Goal: Information Seeking & Learning: Check status

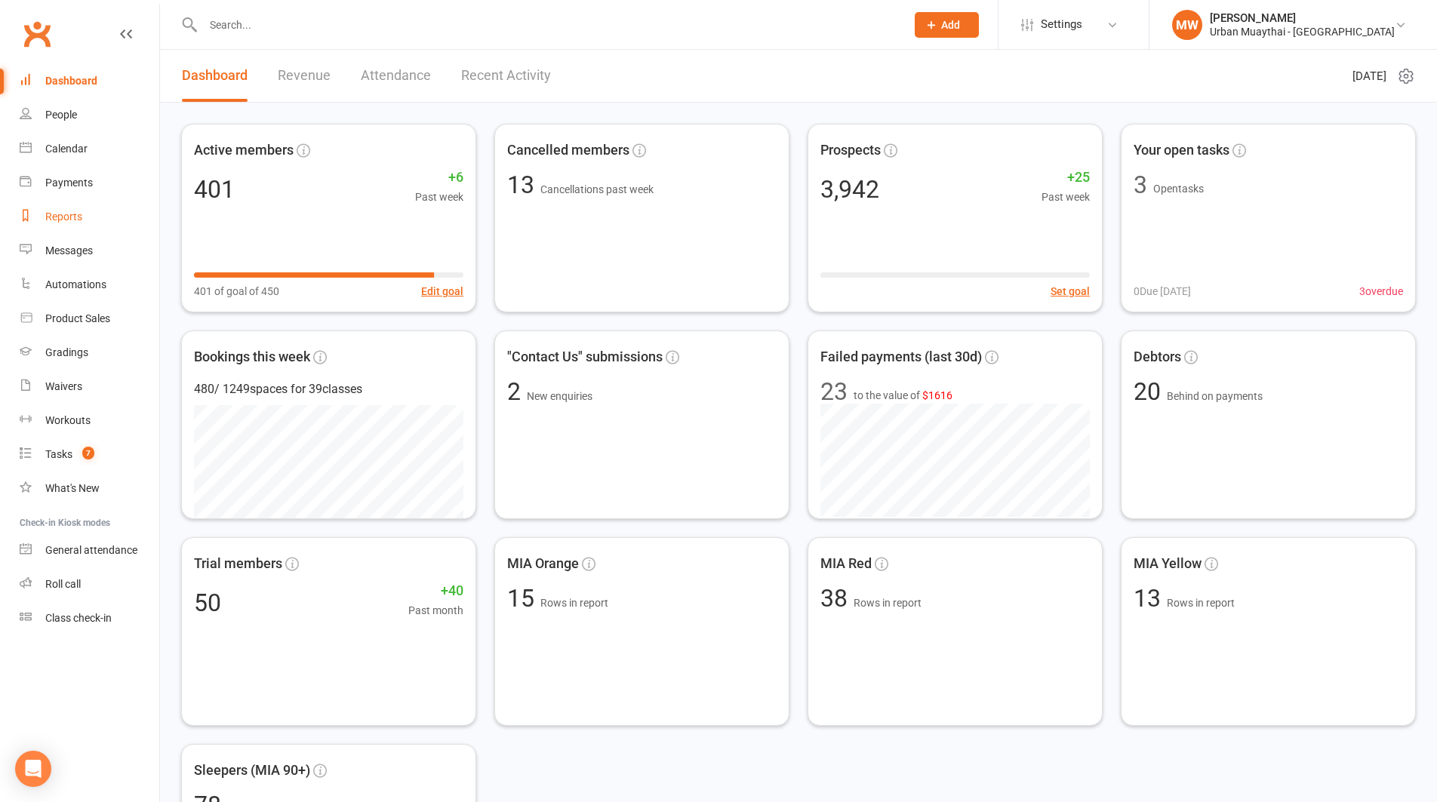
click at [68, 209] on link "Reports" at bounding box center [90, 217] width 140 height 34
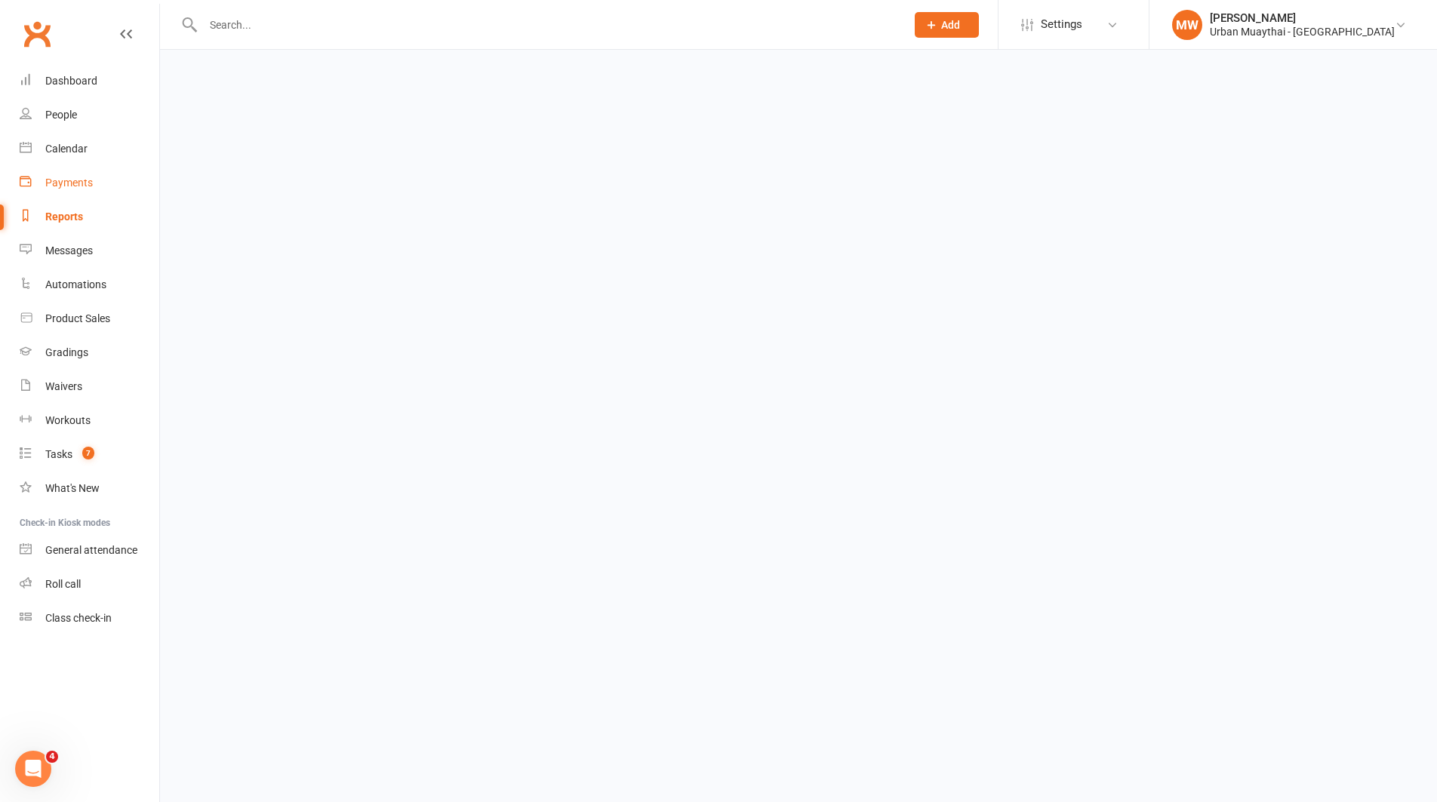
select select "100"
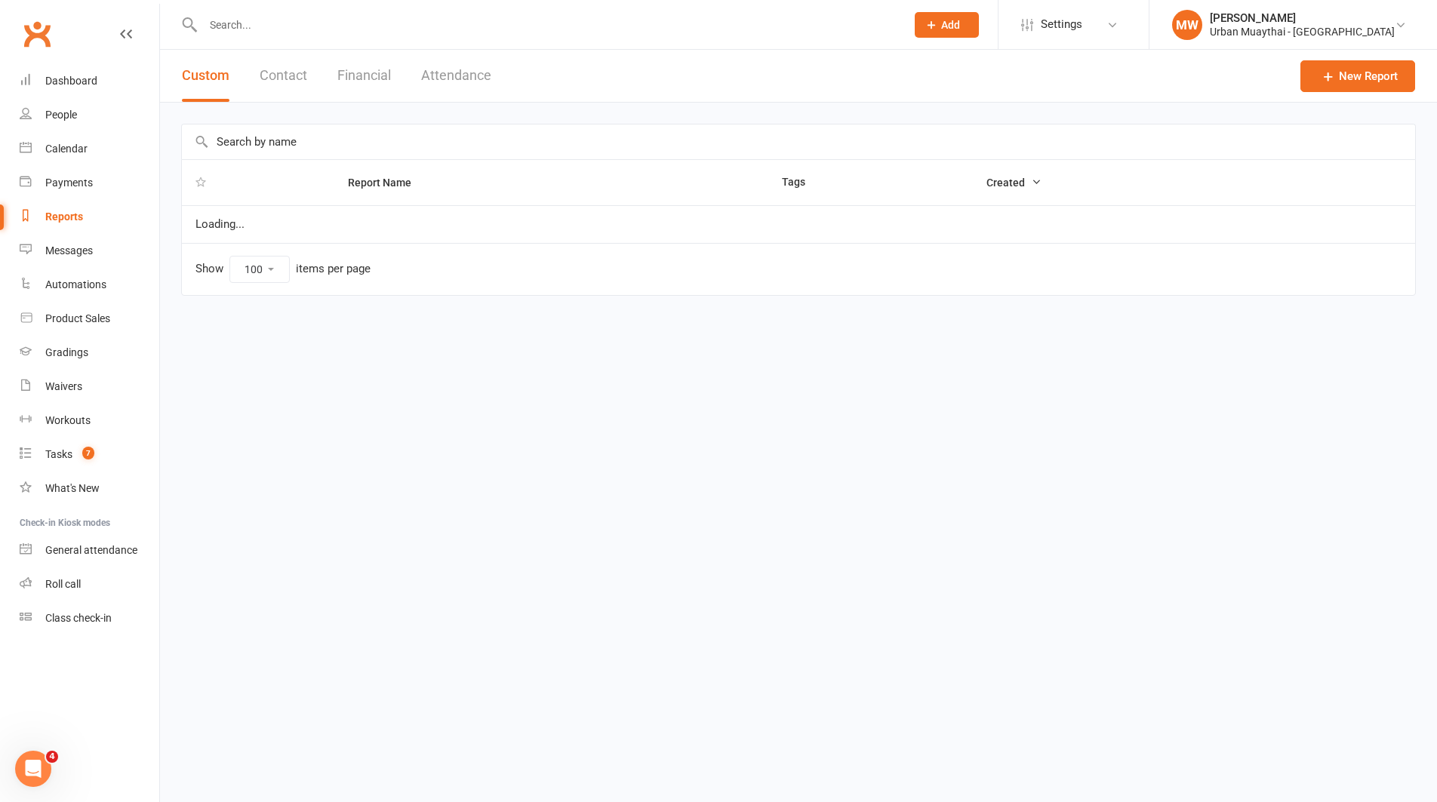
click at [374, 63] on button "Financial" at bounding box center [364, 76] width 54 height 52
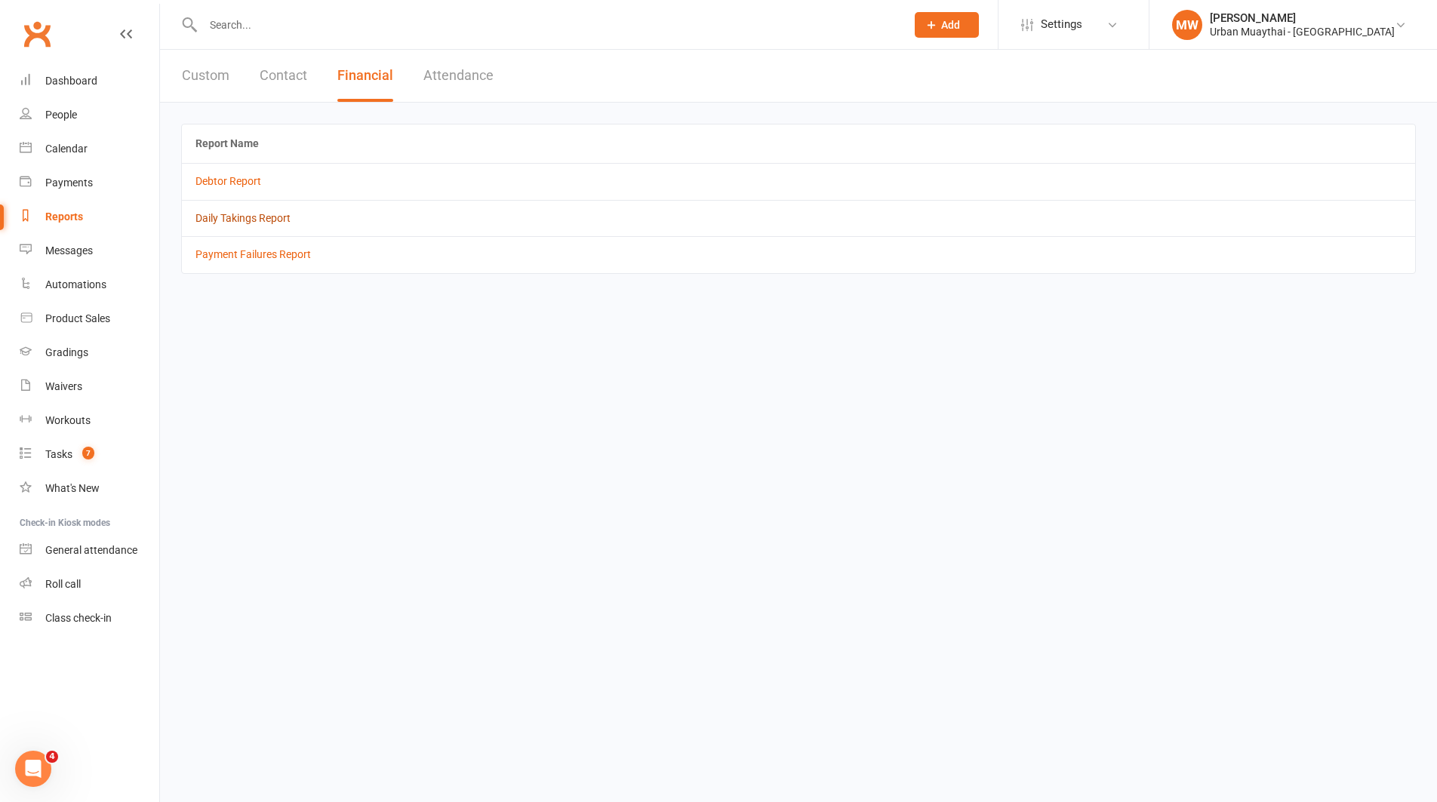
click at [240, 218] on link "Daily Takings Report" at bounding box center [242, 218] width 95 height 12
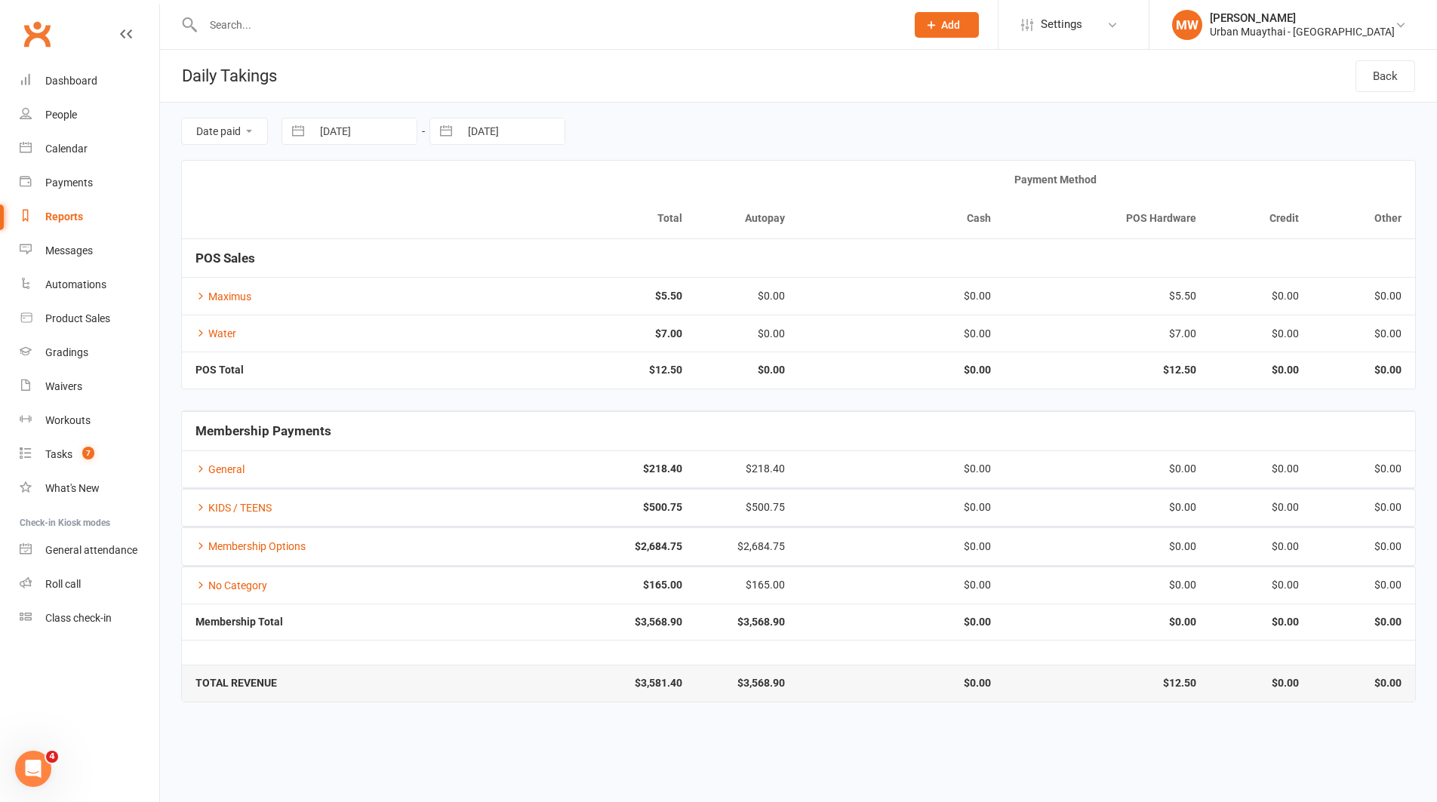
click at [299, 129] on button "button" at bounding box center [297, 131] width 27 height 26
select select "7"
select select "2025"
select select "8"
select select "2025"
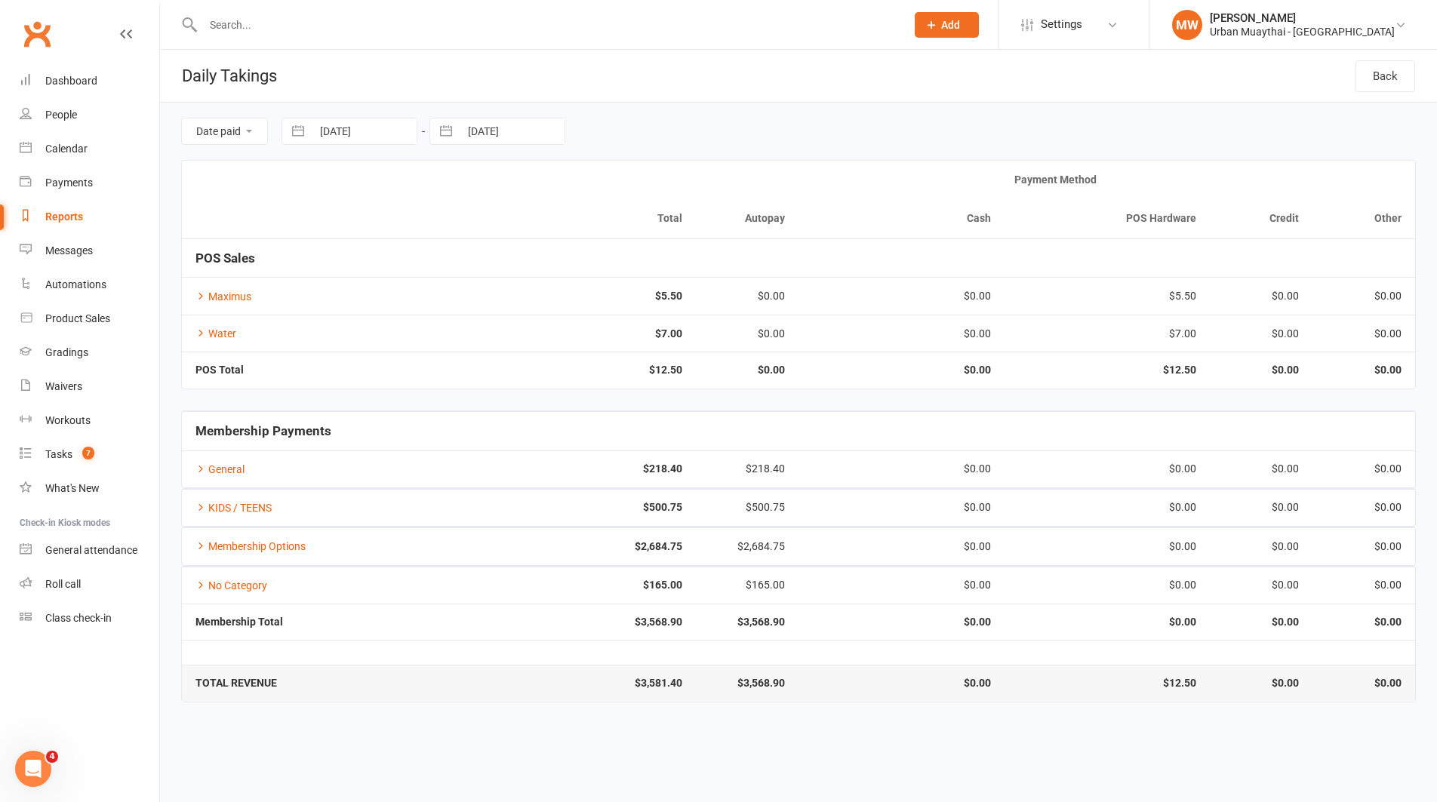
select select "9"
select select "2025"
click at [318, 192] on icon "Move backward to switch to the previous month." at bounding box center [313, 193] width 14 height 14
select select "6"
select select "2025"
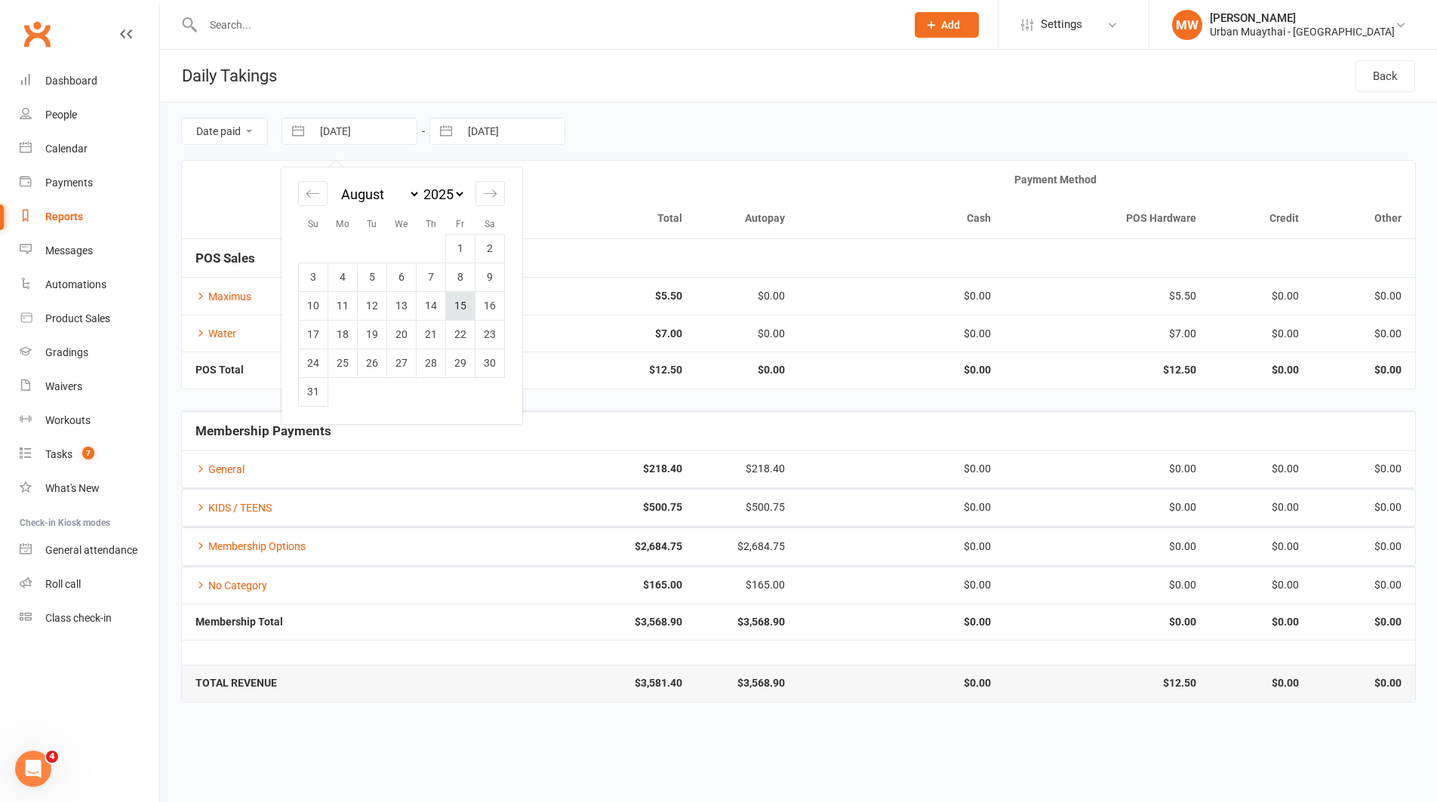
click at [463, 309] on td "15" at bounding box center [460, 305] width 29 height 29
type input "[DATE]"
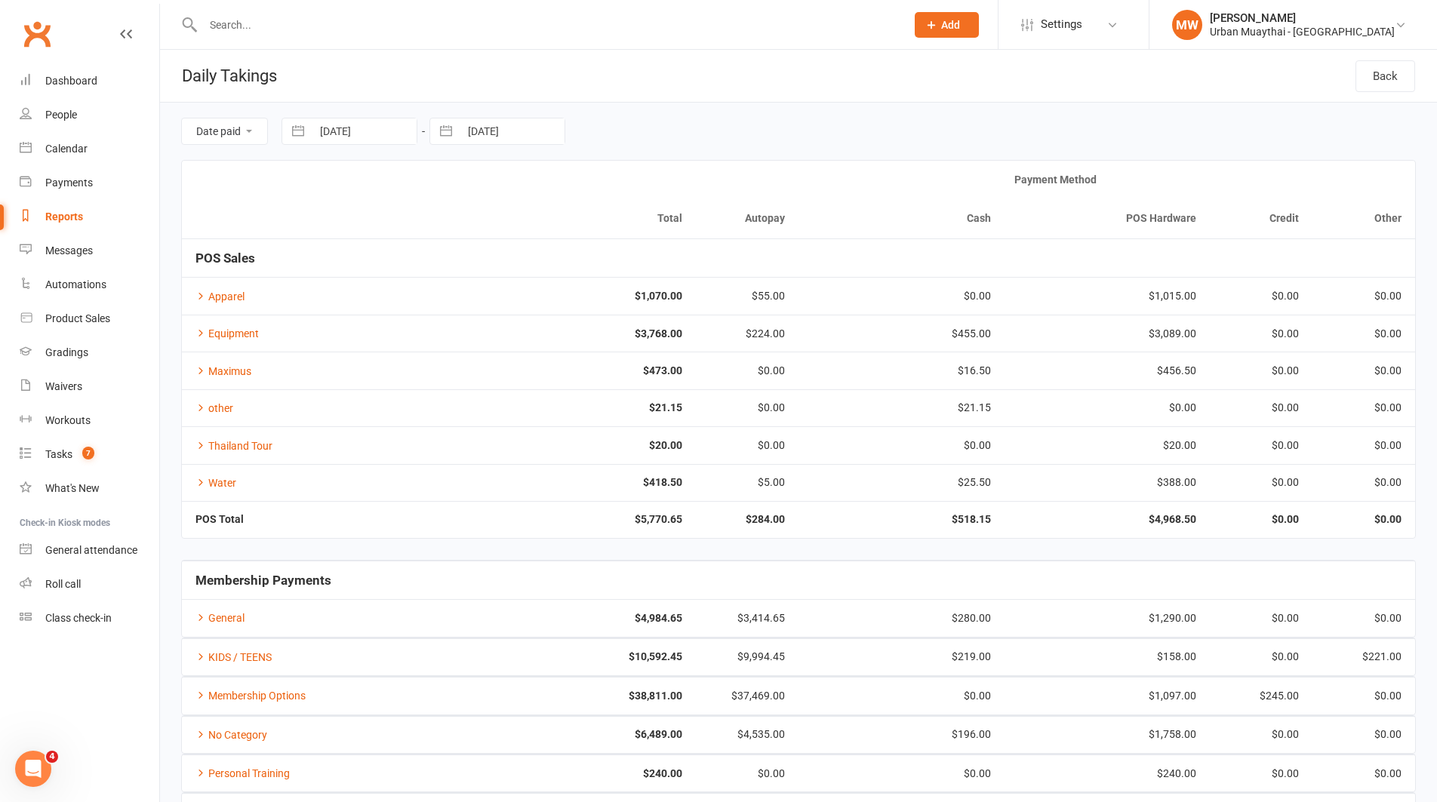
drag, startPoint x: 443, startPoint y: 131, endPoint x: 450, endPoint y: 154, distance: 24.4
click at [443, 131] on button "button" at bounding box center [445, 131] width 27 height 26
select select "7"
select select "2025"
select select "8"
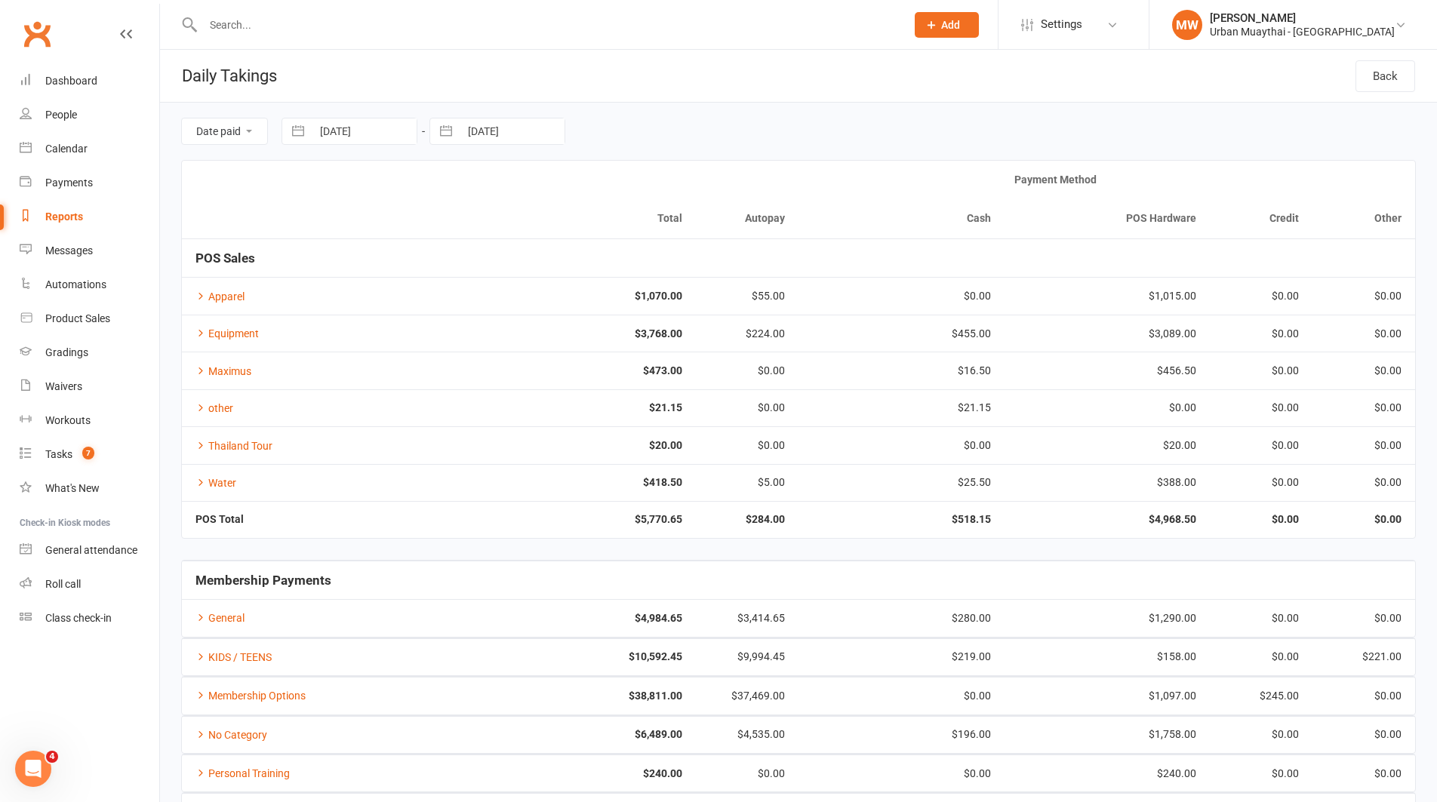
select select "2025"
select select "9"
select select "2025"
click at [580, 280] on td "11" at bounding box center [578, 277] width 29 height 29
type input "[DATE]"
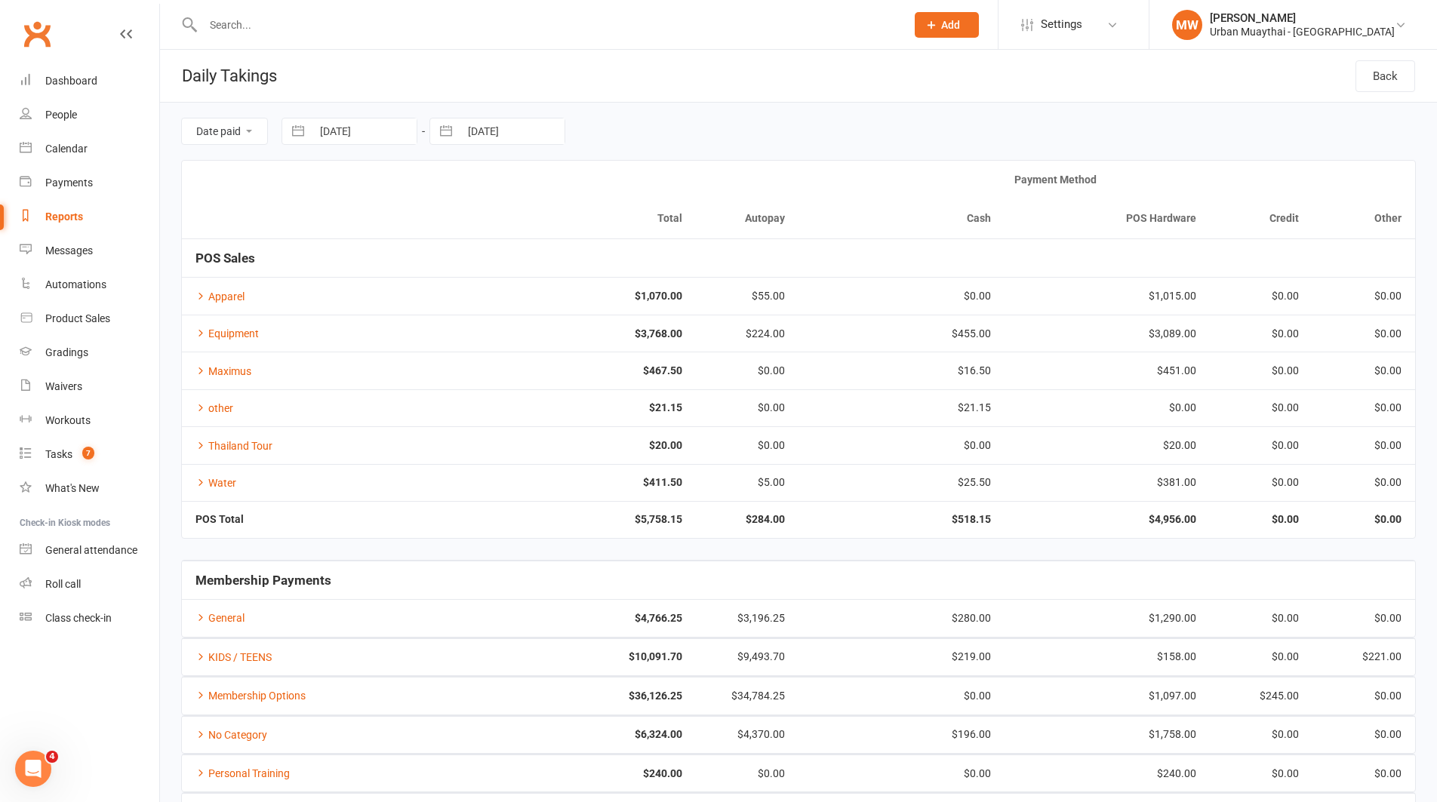
click at [443, 134] on button "button" at bounding box center [445, 131] width 27 height 26
select select "7"
select select "2025"
select select "8"
select select "2025"
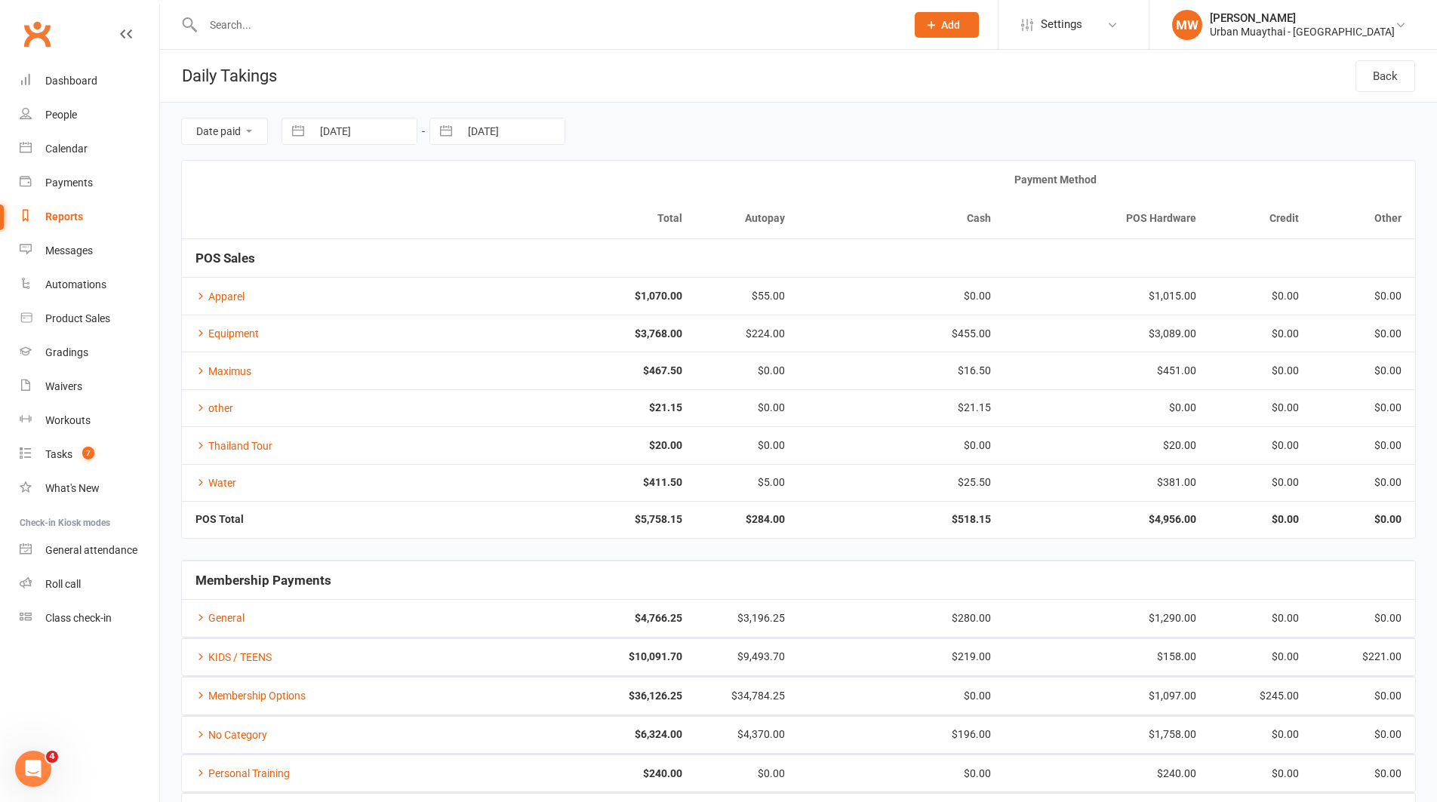
select select "9"
select select "2025"
click at [451, 189] on div "Move backward to switch to the previous month." at bounding box center [460, 193] width 29 height 25
select select "6"
select select "2025"
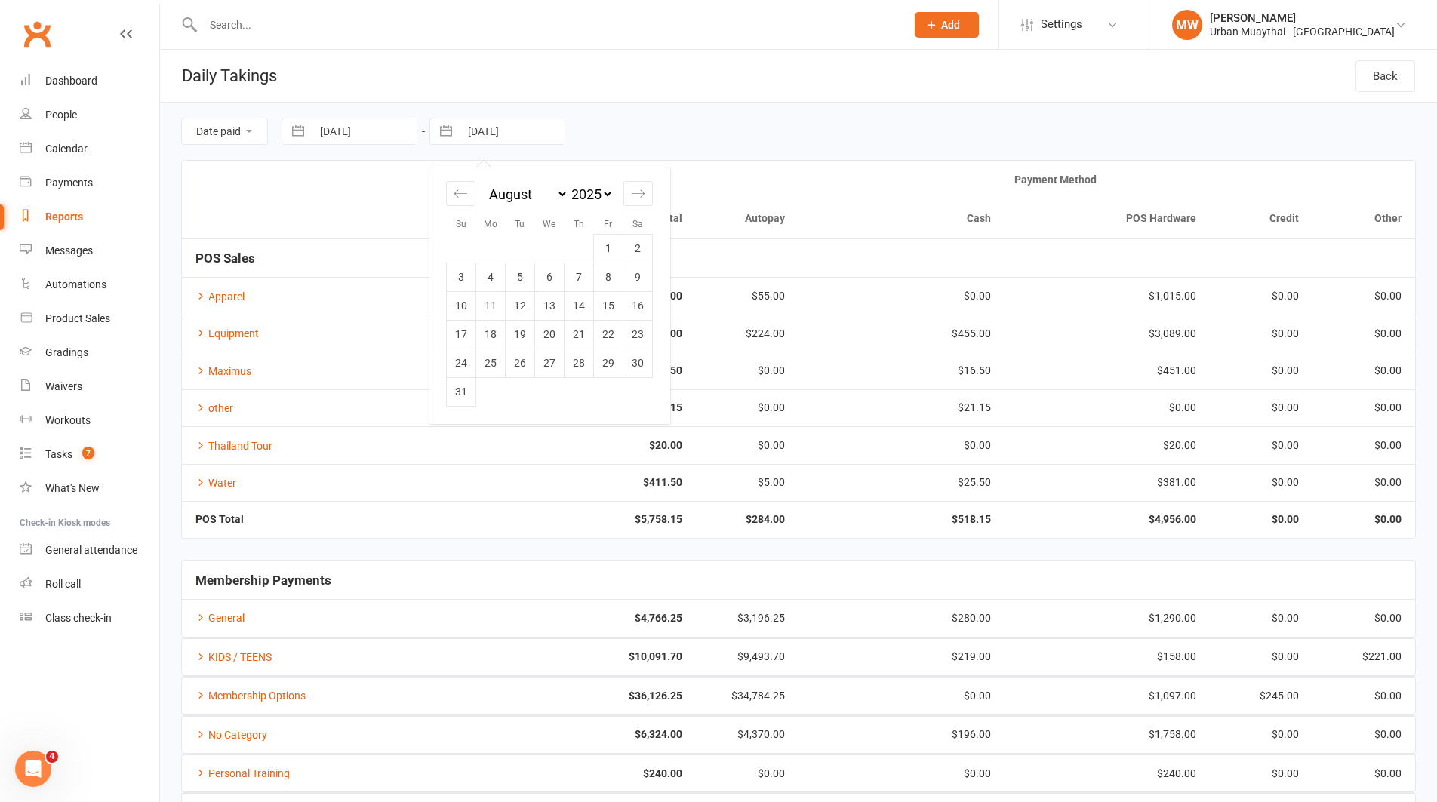
drag, startPoint x: 473, startPoint y: 397, endPoint x: 361, endPoint y: 213, distance: 215.3
click at [460, 380] on td "31" at bounding box center [461, 391] width 29 height 29
type input "[DATE]"
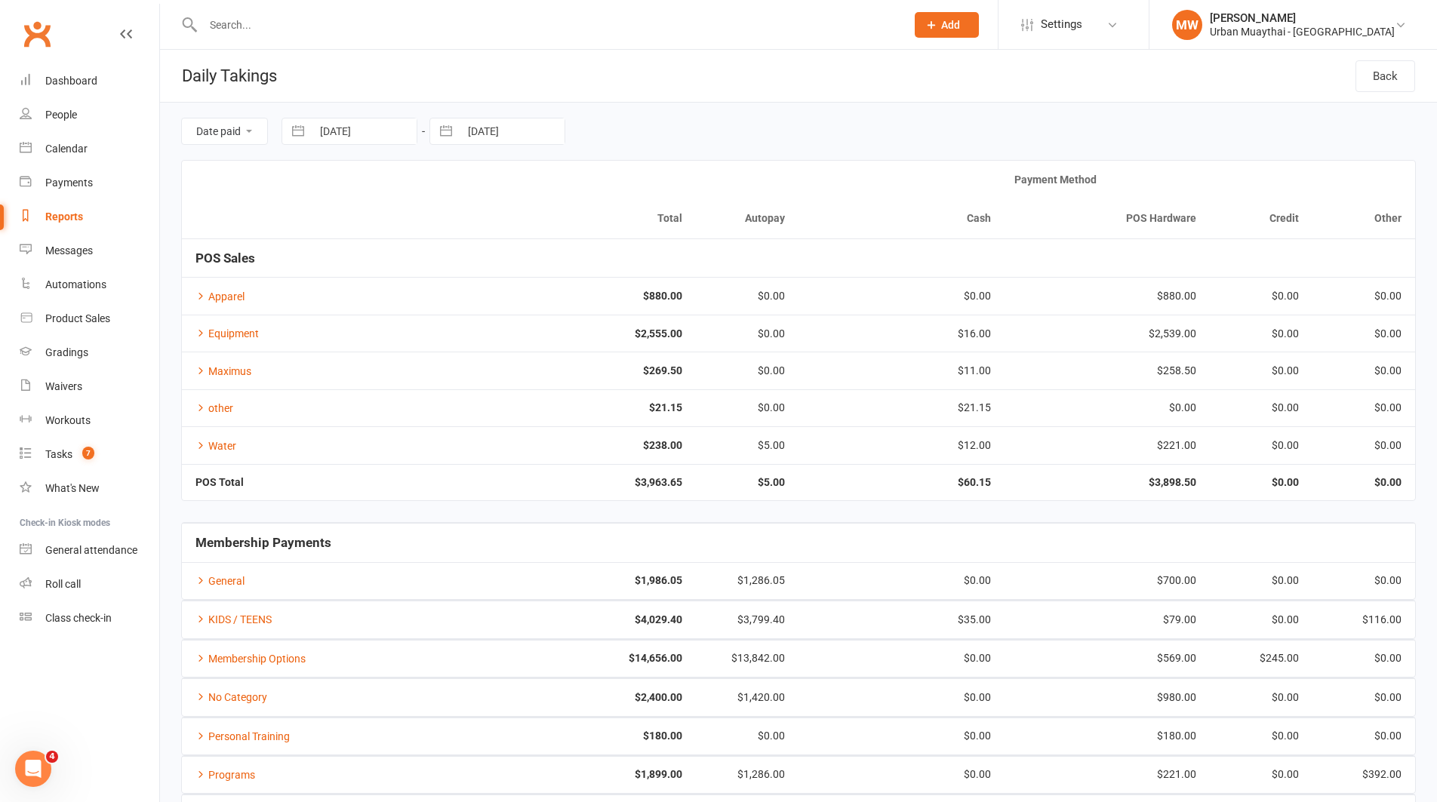
click at [298, 129] on button "button" at bounding box center [297, 131] width 27 height 26
select select "6"
select select "2025"
select select "7"
select select "2025"
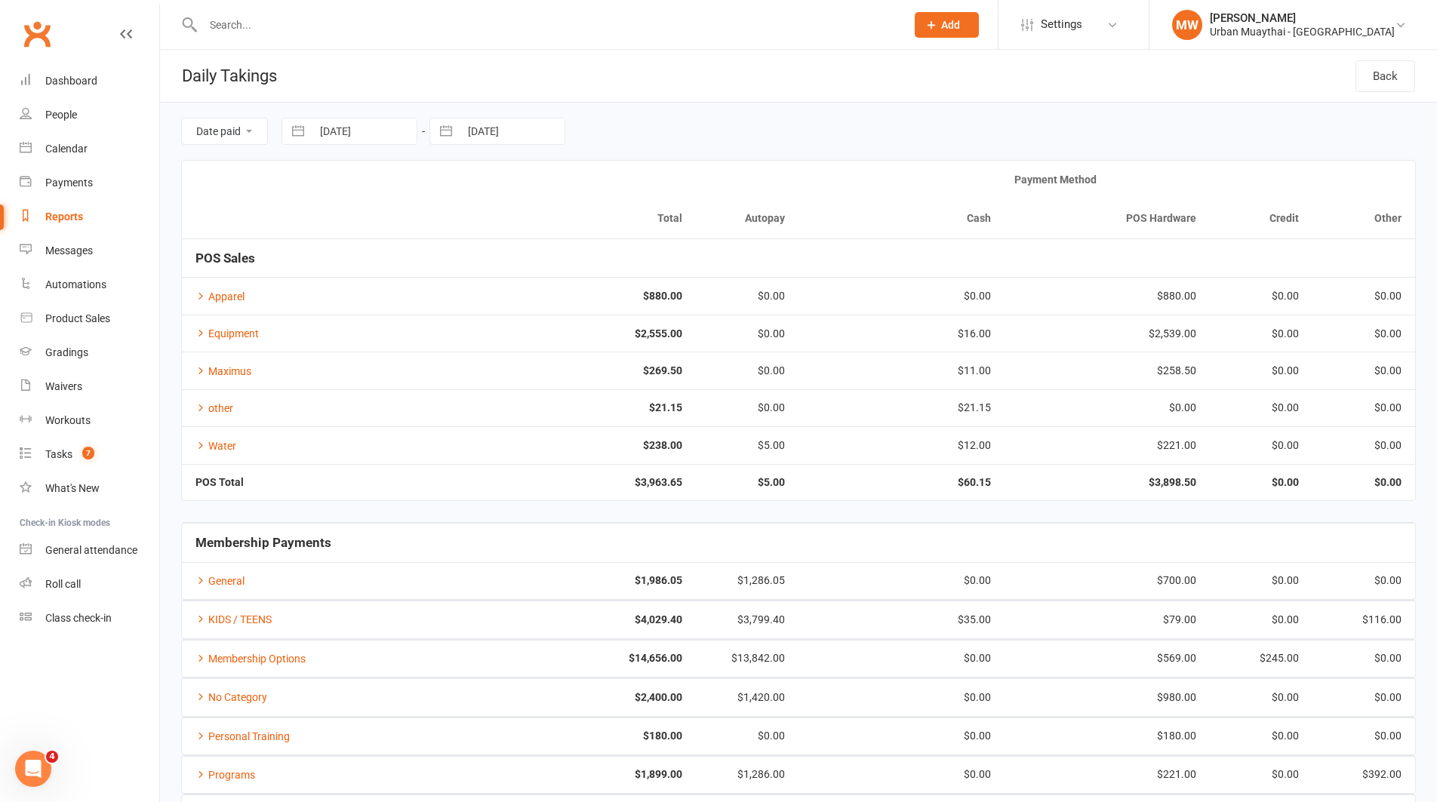
select select "8"
select select "2025"
click at [464, 244] on td "1" at bounding box center [460, 248] width 29 height 29
type input "[DATE]"
